Goal: Communication & Community: Share content

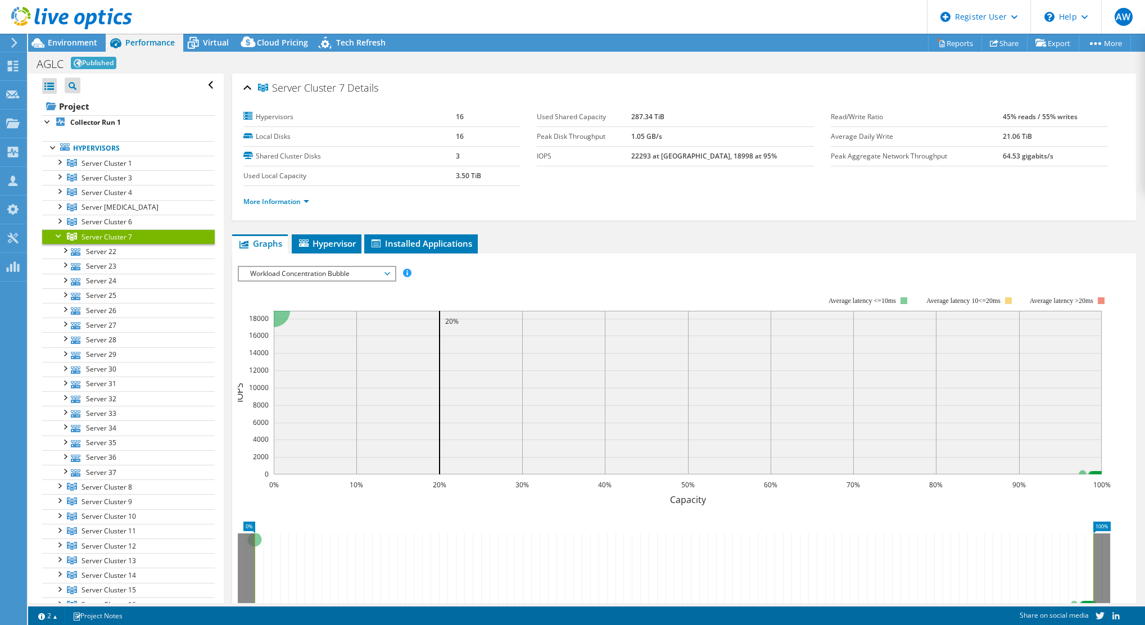
select select "USD"
click at [1009, 47] on link "Share" at bounding box center [1004, 42] width 46 height 17
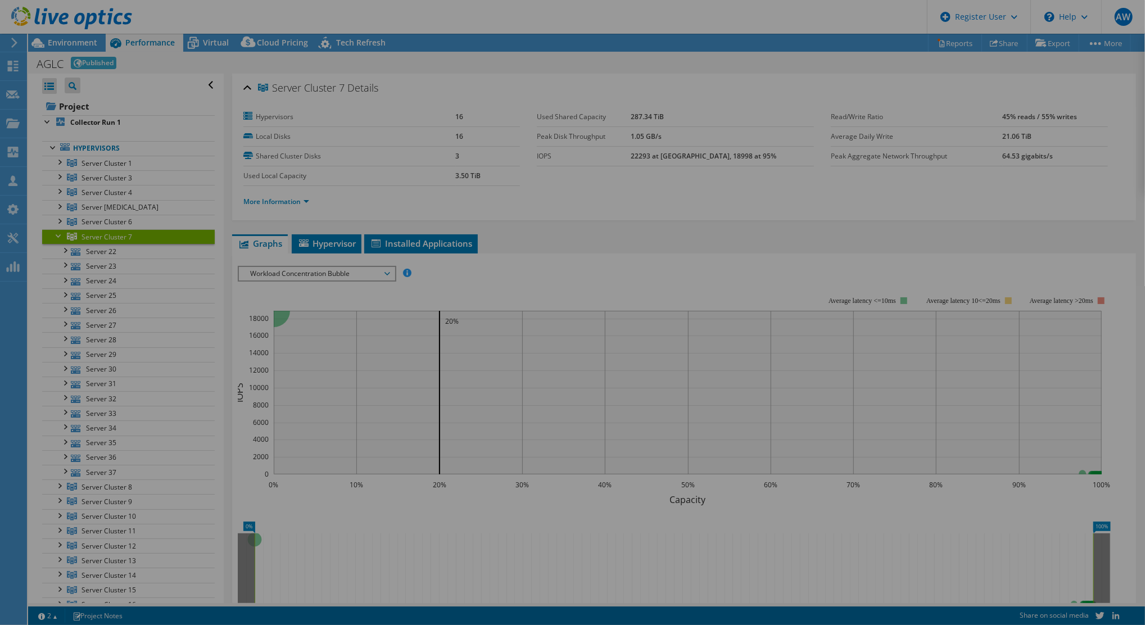
click at [711, 270] on div at bounding box center [572, 312] width 1145 height 557
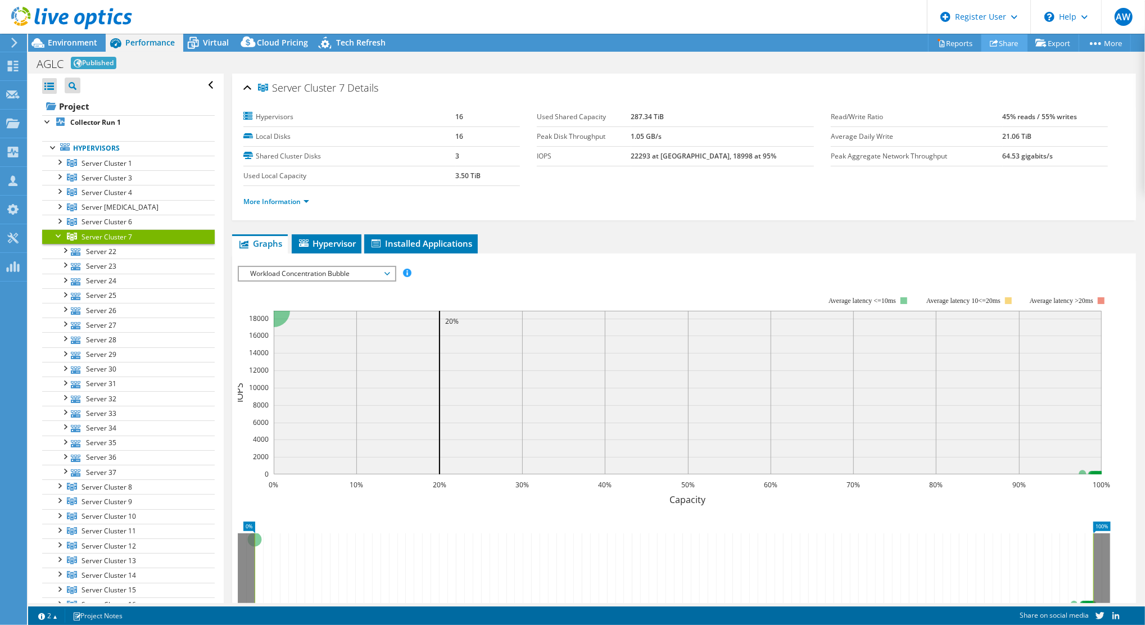
click at [999, 45] on link "Share" at bounding box center [1004, 42] width 46 height 17
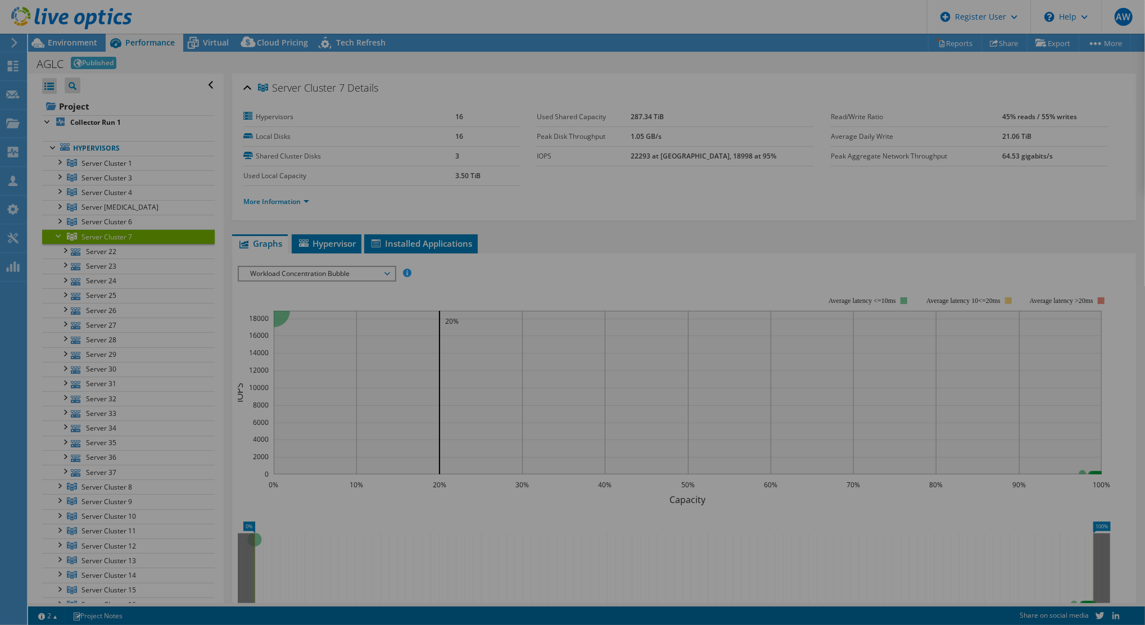
click at [1009, 85] on div at bounding box center [572, 312] width 1145 height 557
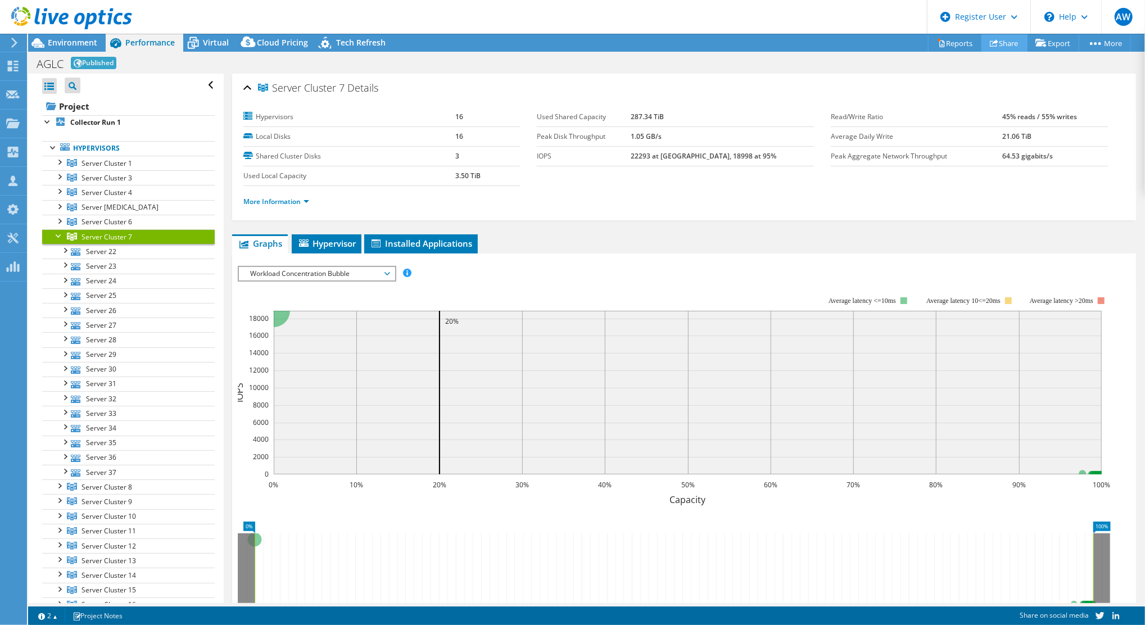
click at [1003, 40] on link "Share" at bounding box center [1004, 42] width 46 height 17
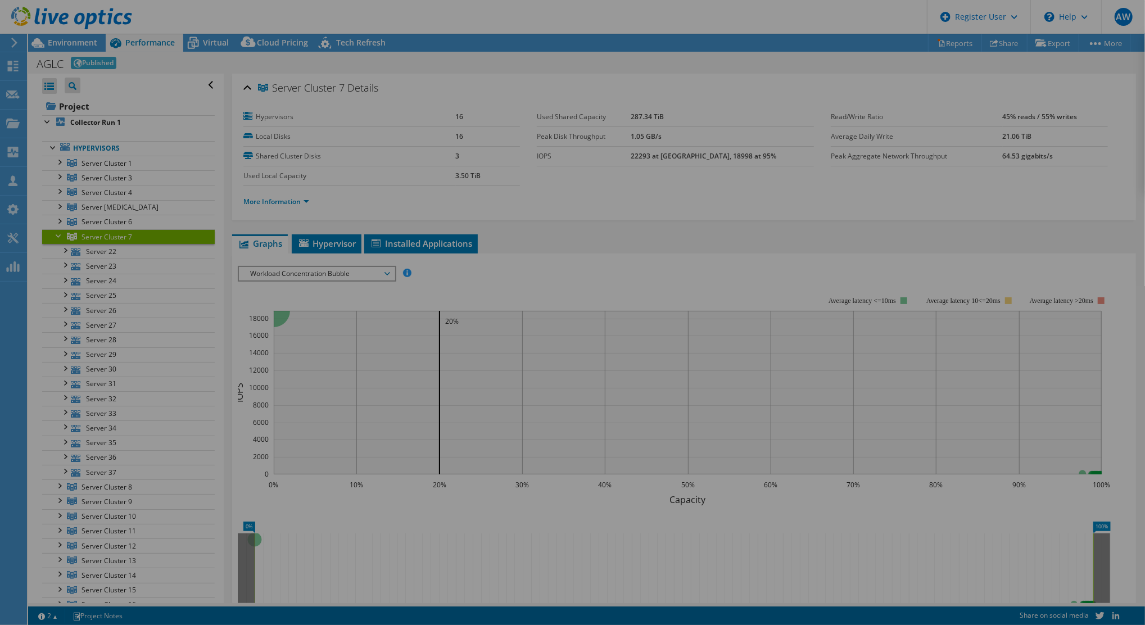
click at [846, 33] on div at bounding box center [572, 312] width 1145 height 625
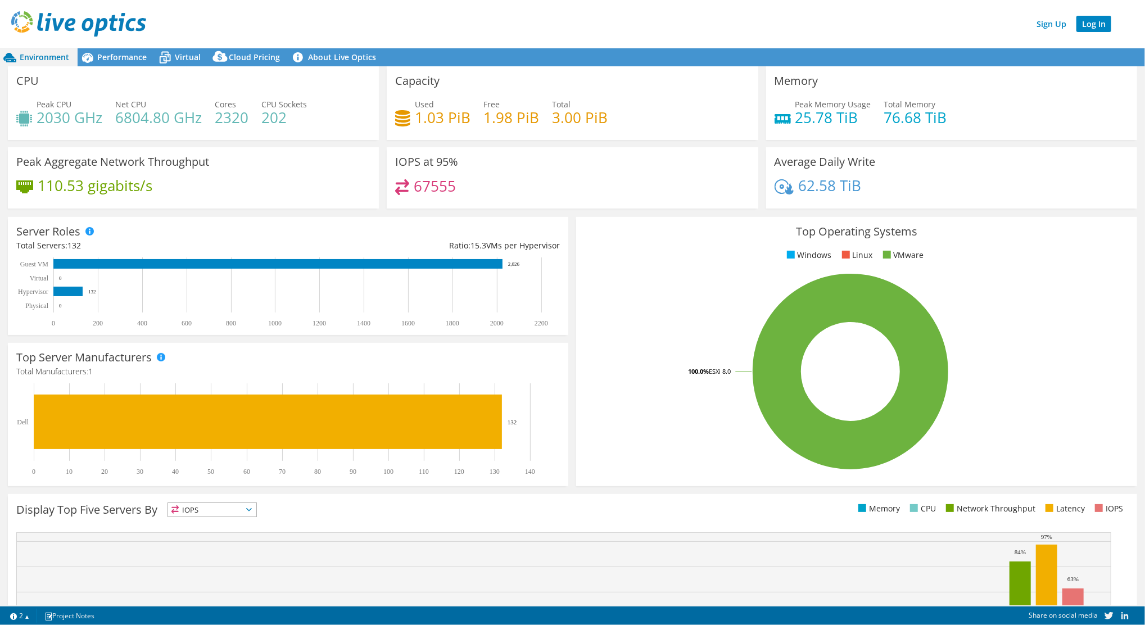
click at [1091, 21] on link "Log In" at bounding box center [1093, 24] width 35 height 16
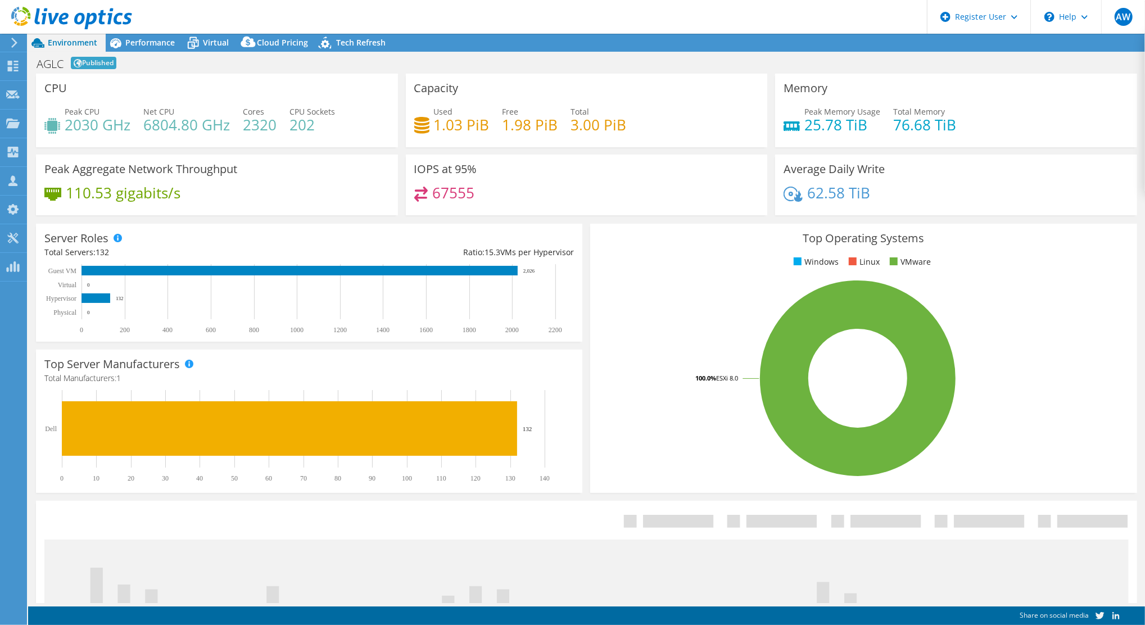
select select "USD"
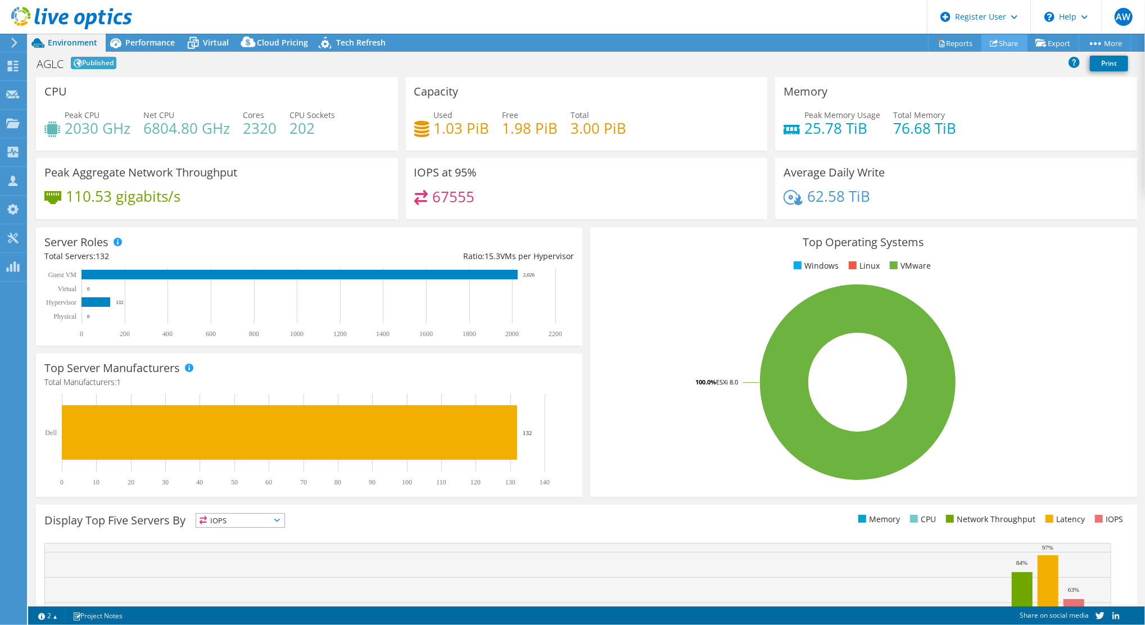
click at [1007, 42] on link "Share" at bounding box center [1004, 42] width 46 height 17
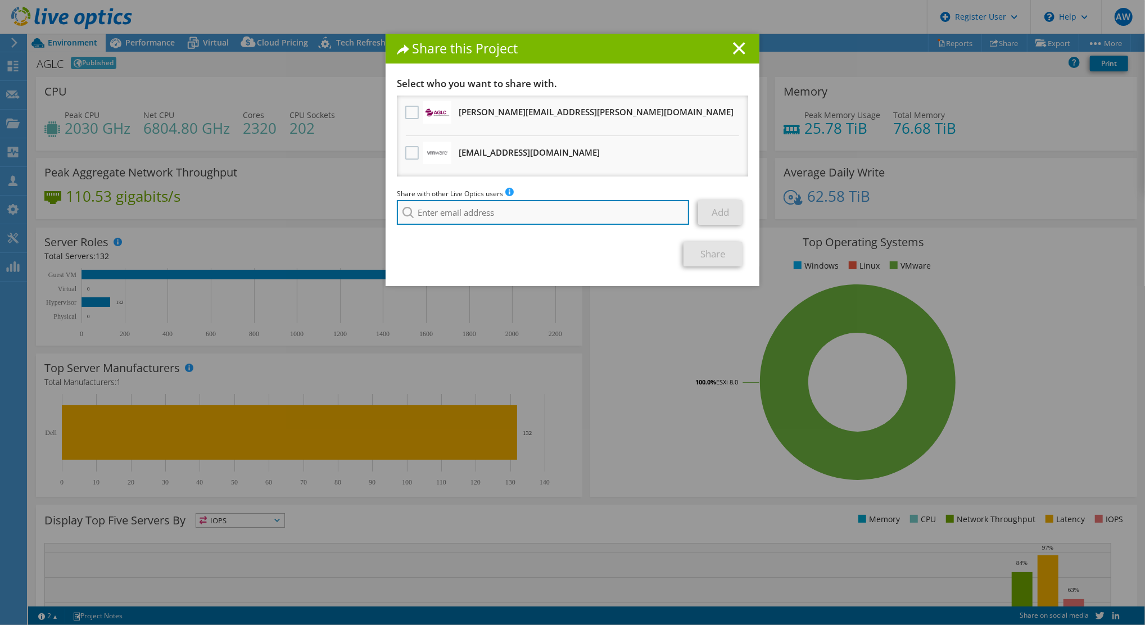
click at [529, 215] on input "search" at bounding box center [543, 212] width 292 height 25
click at [507, 210] on input "search" at bounding box center [543, 212] width 292 height 25
paste input "[PERSON_NAME][EMAIL_ADDRESS][PERSON_NAME][DOMAIN_NAME]"
type input "[PERSON_NAME][EMAIL_ADDRESS][PERSON_NAME][DOMAIN_NAME]"
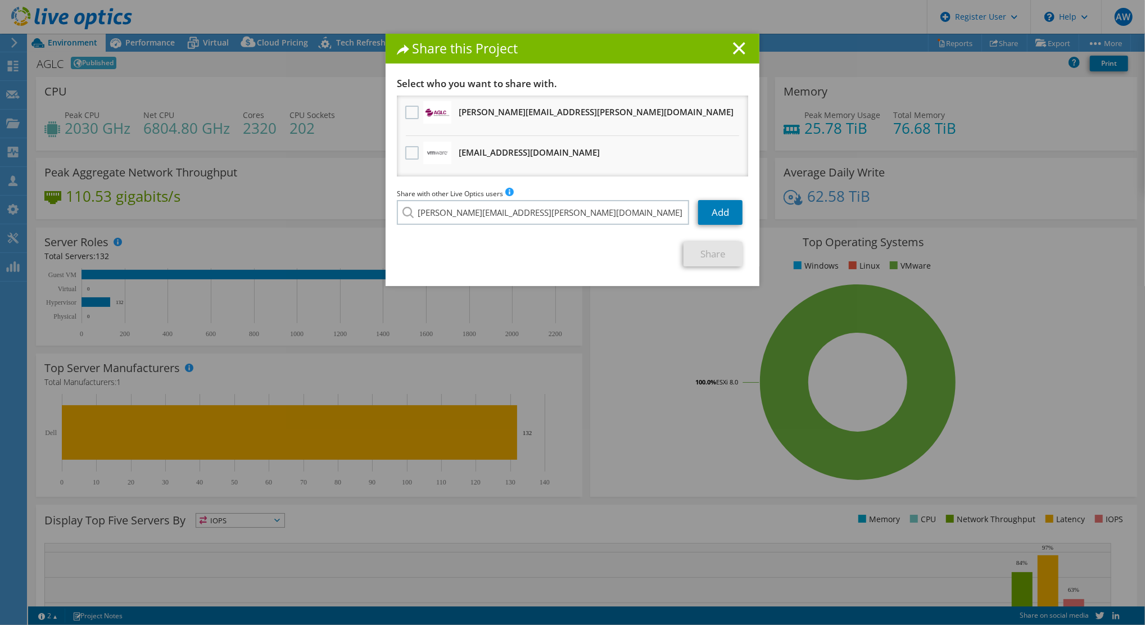
click at [465, 230] on section "Select who you want to share with. [PERSON_NAME][EMAIL_ADDRESS][PERSON_NAME][DO…" at bounding box center [572, 172] width 351 height 189
click at [717, 214] on link "Add" at bounding box center [720, 212] width 44 height 25
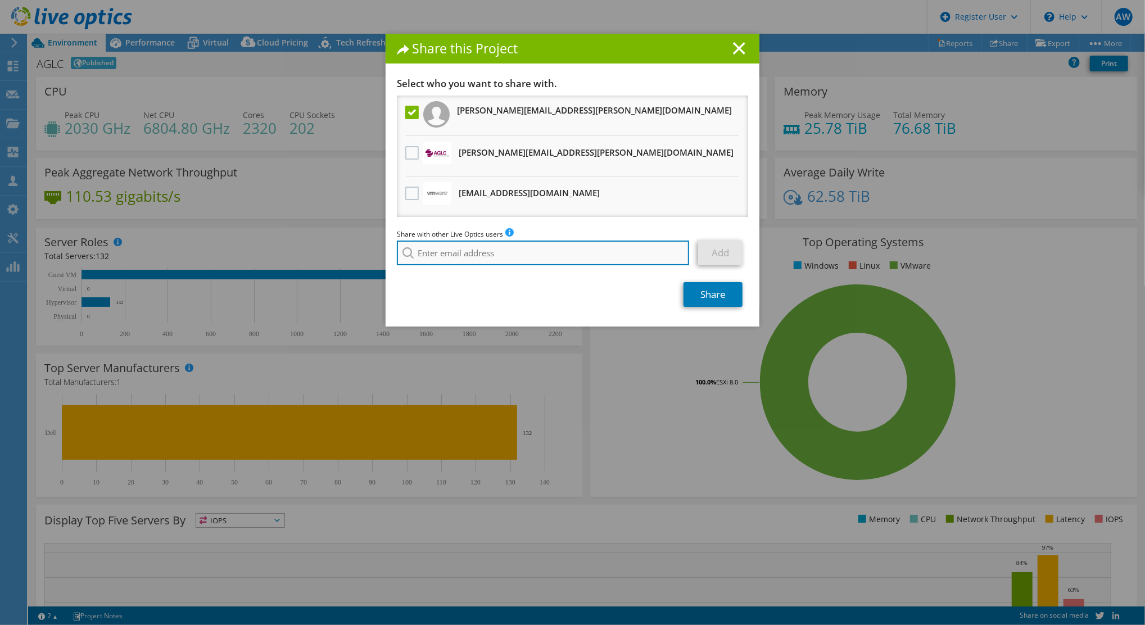
click at [570, 253] on input "search" at bounding box center [543, 253] width 292 height 25
paste input "[PERSON_NAME][EMAIL_ADDRESS][PERSON_NAME][DOMAIN_NAME]"
click at [510, 248] on input "[PERSON_NAME][EMAIL_ADDRESS][DOMAIN_NAME]" at bounding box center [543, 253] width 292 height 25
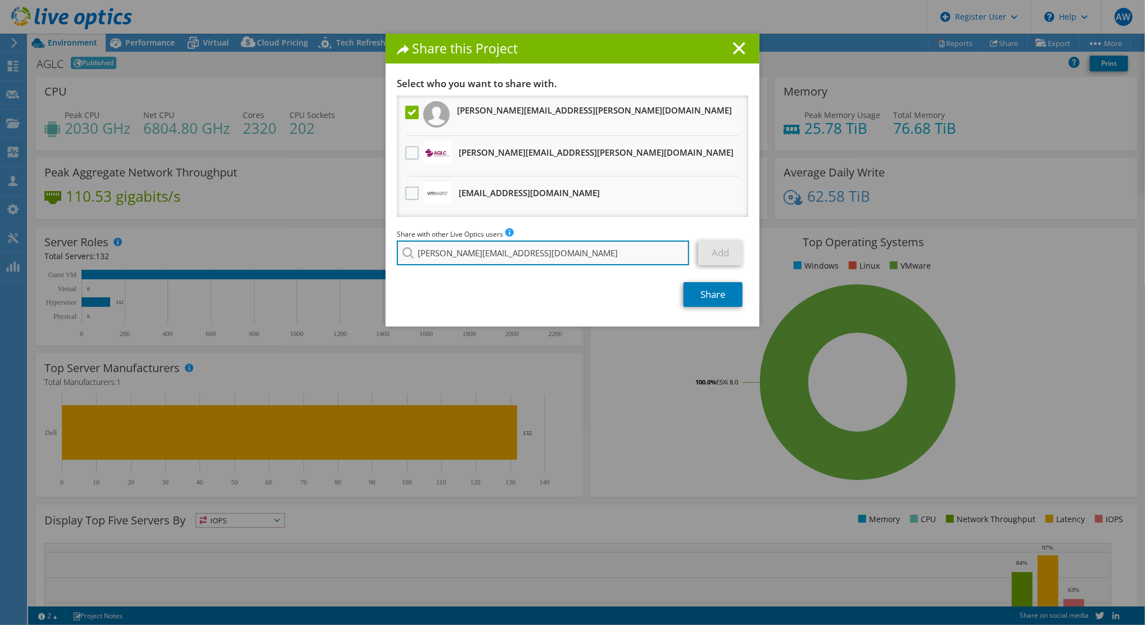
paste input "[PERSON_NAME][EMAIL_ADDRESS][DOMAIN_NAME]"
click at [473, 263] on input "[PERSON_NAME][EMAIL_ADDRESS][PERSON_NAME][DOMAIN_NAME]" at bounding box center [543, 253] width 292 height 25
type input "[PERSON_NAME][EMAIL_ADDRESS][PERSON_NAME][DOMAIN_NAME]"
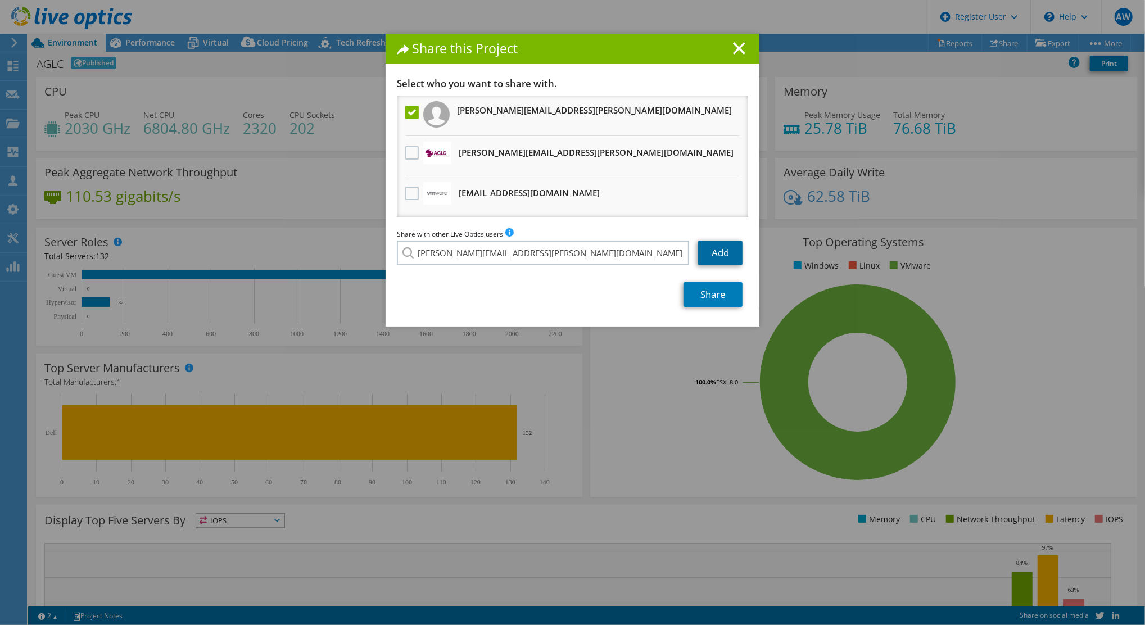
click at [719, 251] on link "Add" at bounding box center [720, 253] width 44 height 25
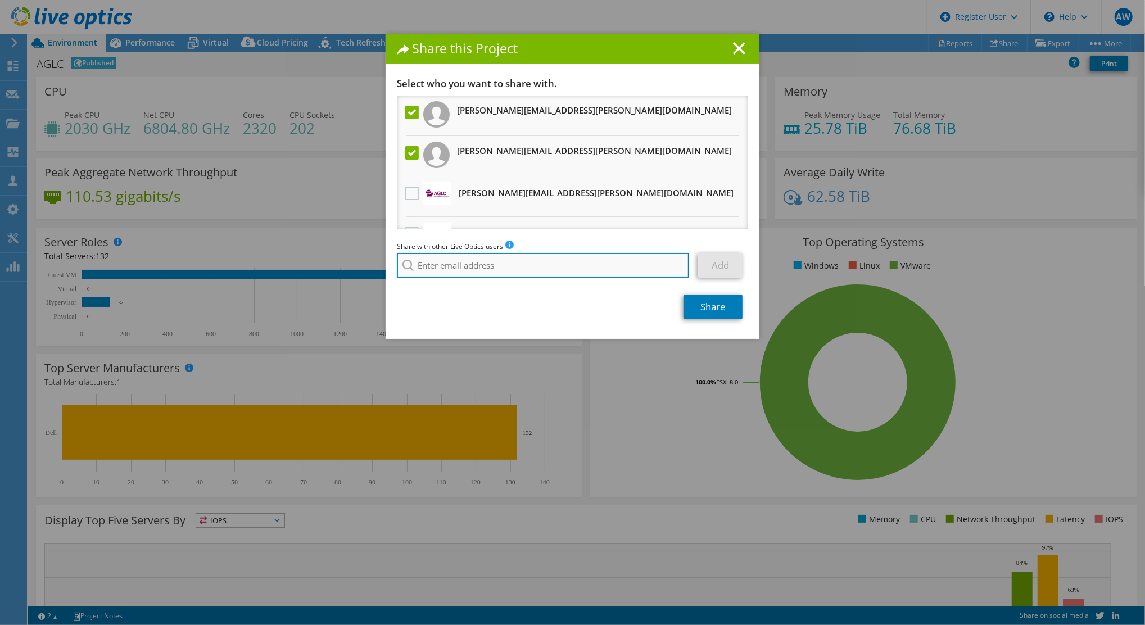
click at [515, 267] on input "search" at bounding box center [543, 265] width 292 height 25
paste input "[PERSON_NAME][EMAIL_ADDRESS][PERSON_NAME][DOMAIN_NAME]"
type input "[PERSON_NAME][EMAIL_ADDRESS][PERSON_NAME][DOMAIN_NAME]"
click at [486, 280] on div "Share with other Live Optics users Enter a single email address and click add. …" at bounding box center [572, 262] width 351 height 43
click at [724, 267] on link "Add" at bounding box center [720, 265] width 44 height 25
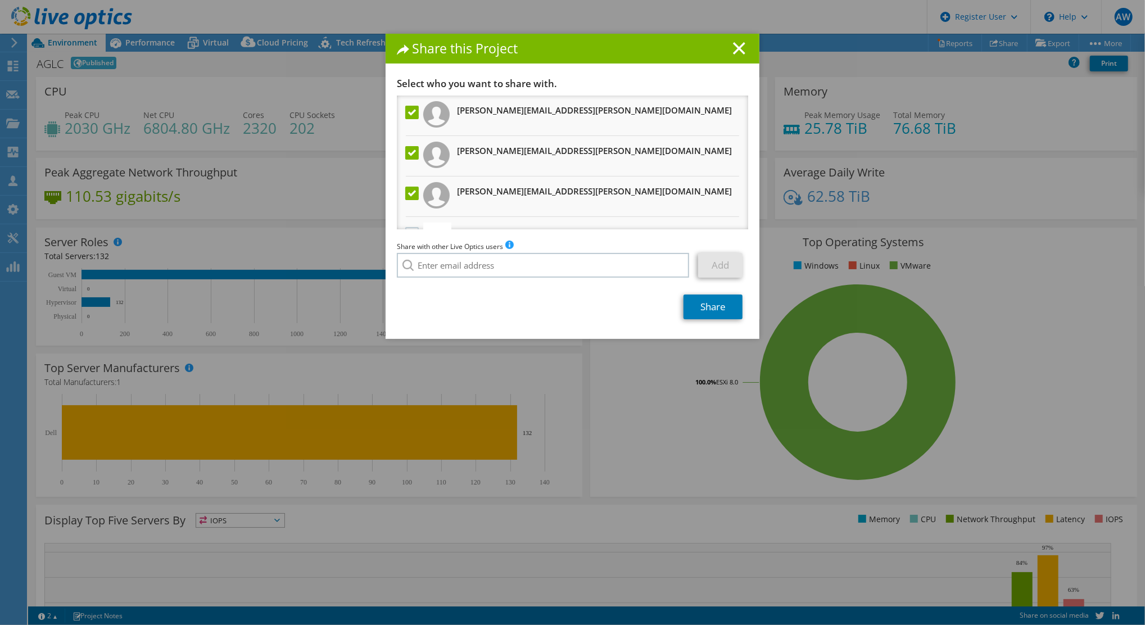
scroll to position [66, 0]
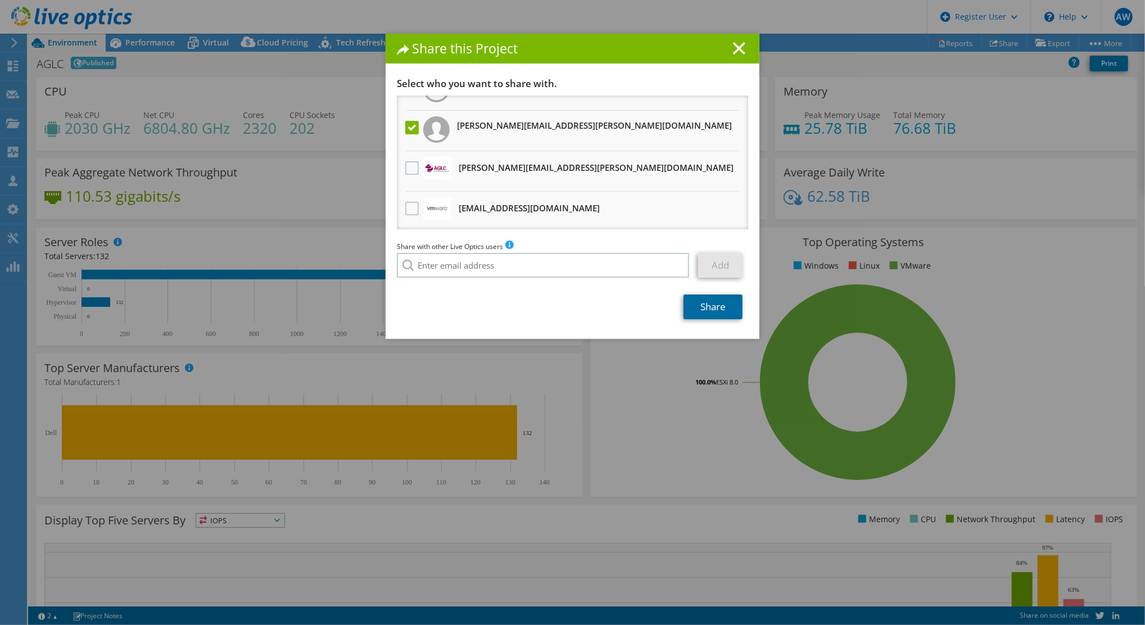
click at [707, 310] on link "Share" at bounding box center [712, 306] width 59 height 25
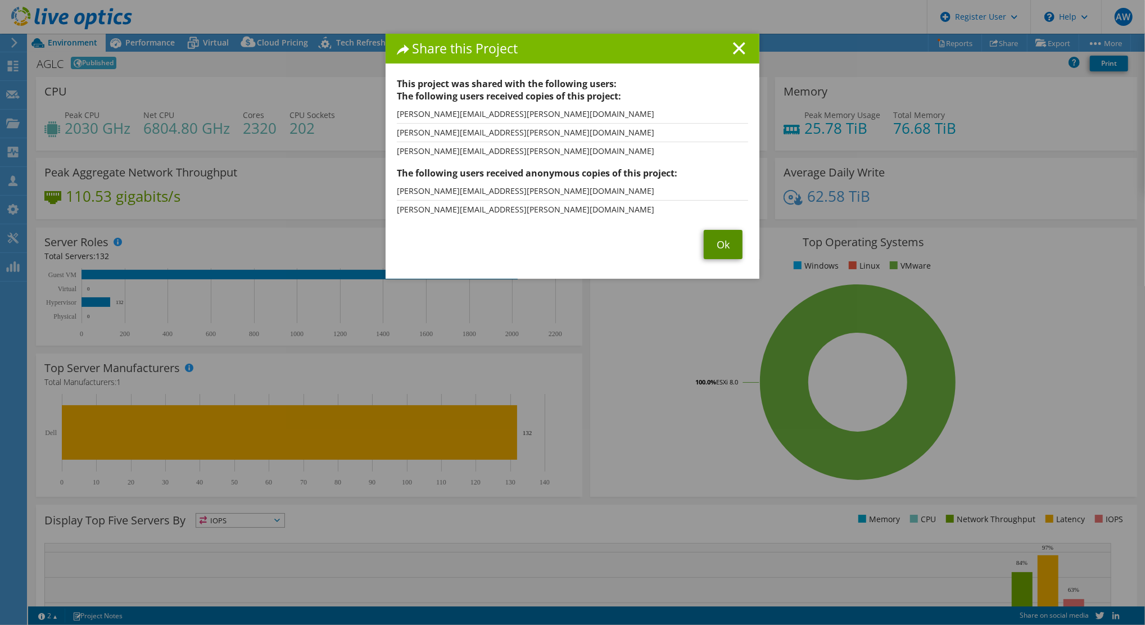
click at [712, 245] on link "Ok" at bounding box center [723, 244] width 39 height 29
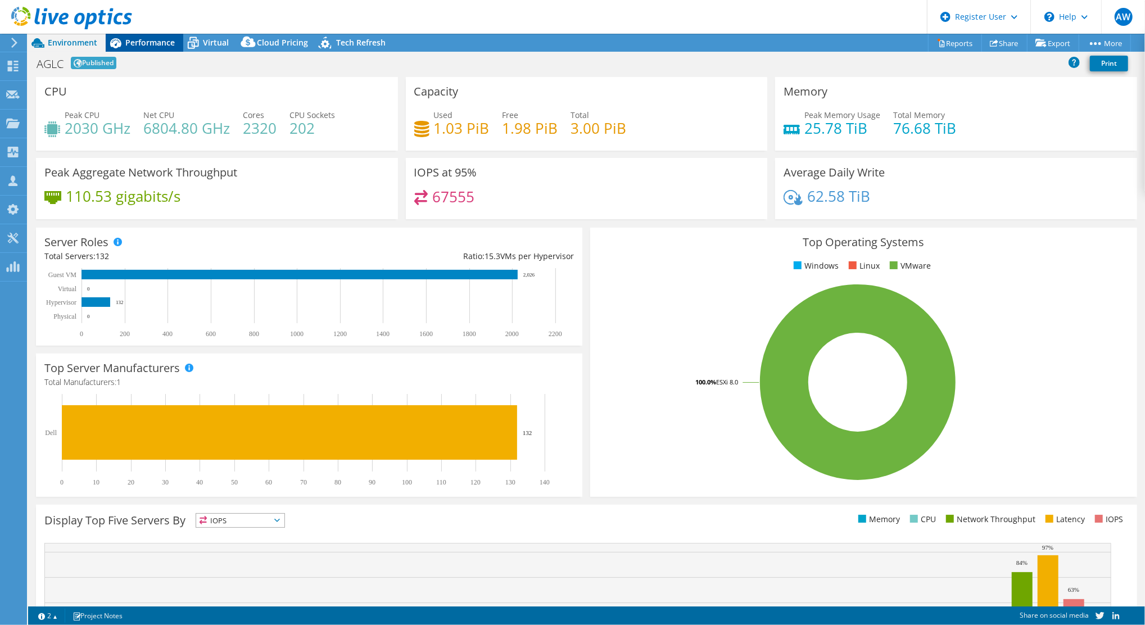
click at [142, 40] on span "Performance" at bounding box center [149, 42] width 49 height 11
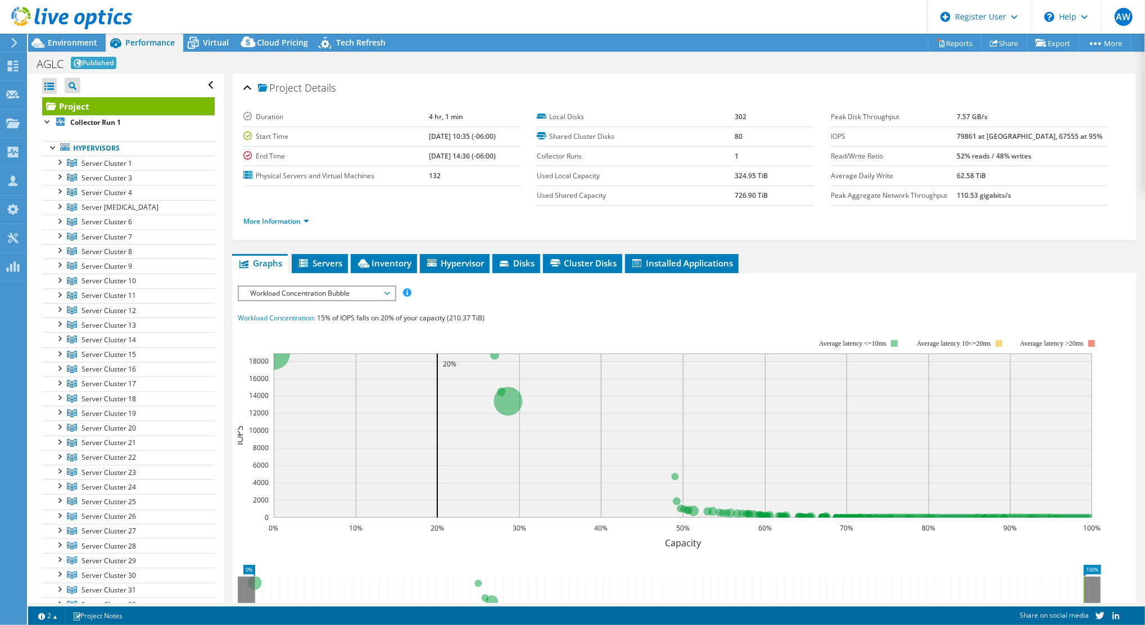
click at [822, 5] on header "AW Dell User [PERSON_NAME] [PERSON_NAME][EMAIL_ADDRESS][DOMAIN_NAME] Dell My Pr…" at bounding box center [572, 17] width 1145 height 34
